Goal: Transaction & Acquisition: Purchase product/service

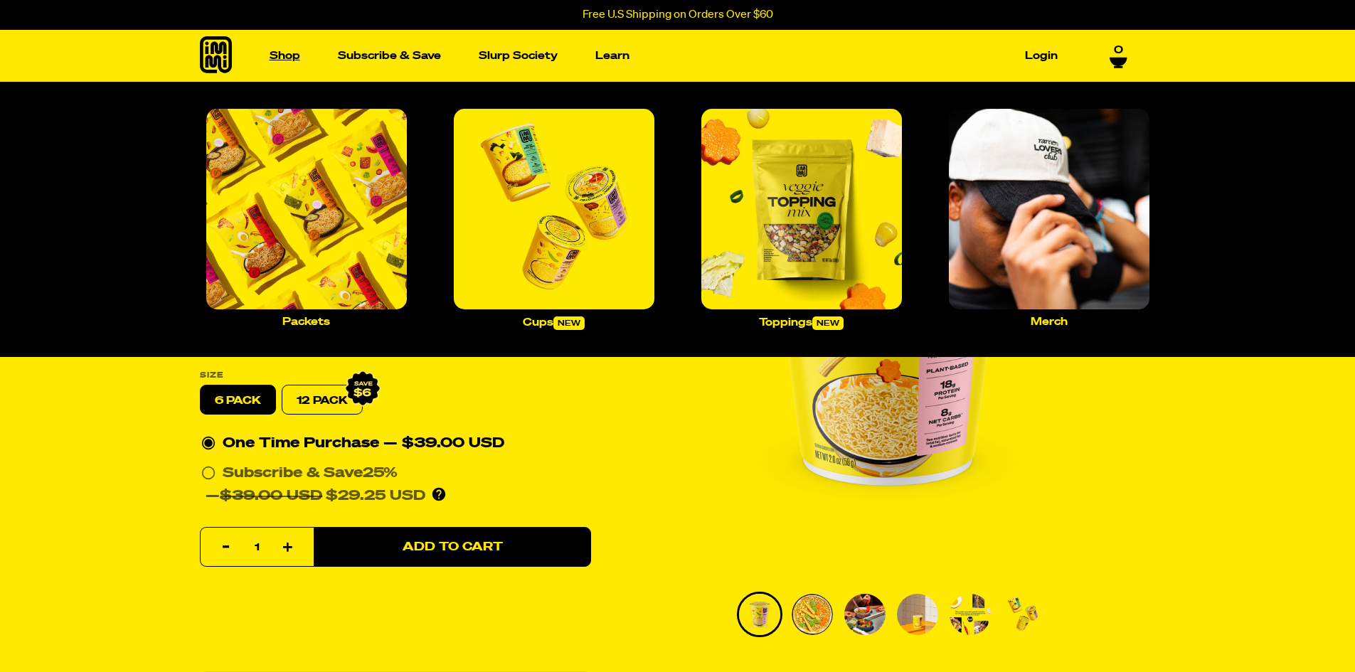
click at [275, 53] on link "Shop" at bounding box center [285, 56] width 42 height 22
click at [276, 53] on link "Shop" at bounding box center [285, 56] width 42 height 22
click at [353, 187] on img "Main navigation" at bounding box center [306, 209] width 201 height 201
